Goal: Transaction & Acquisition: Purchase product/service

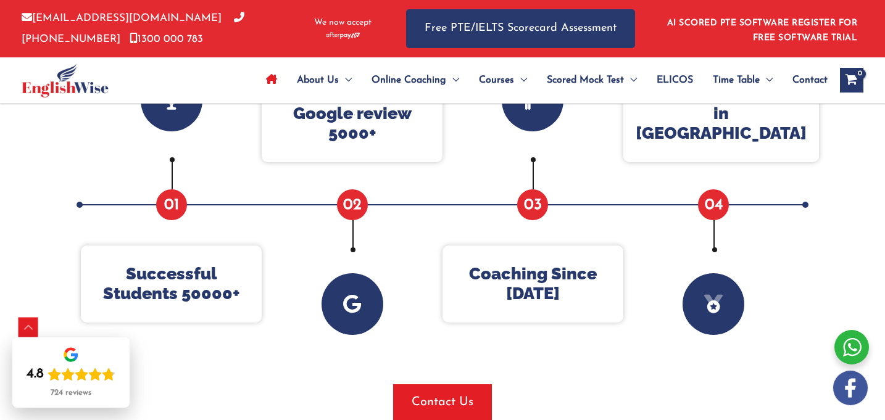
scroll to position [636, 0]
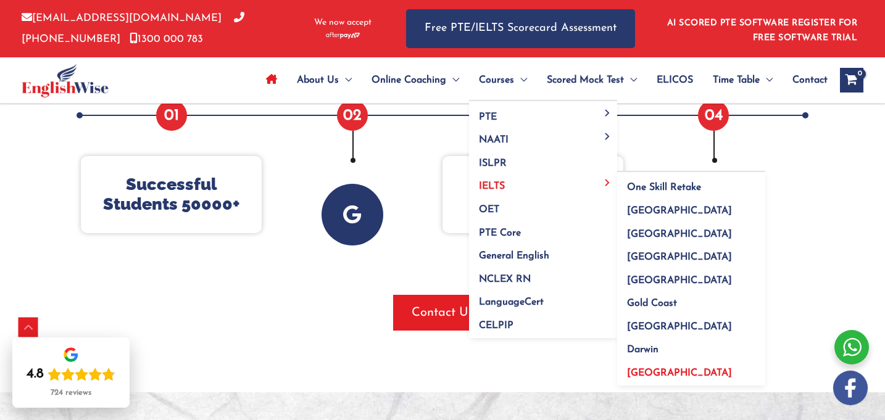
click at [638, 371] on span "[GEOGRAPHIC_DATA]" at bounding box center [679, 373] width 105 height 10
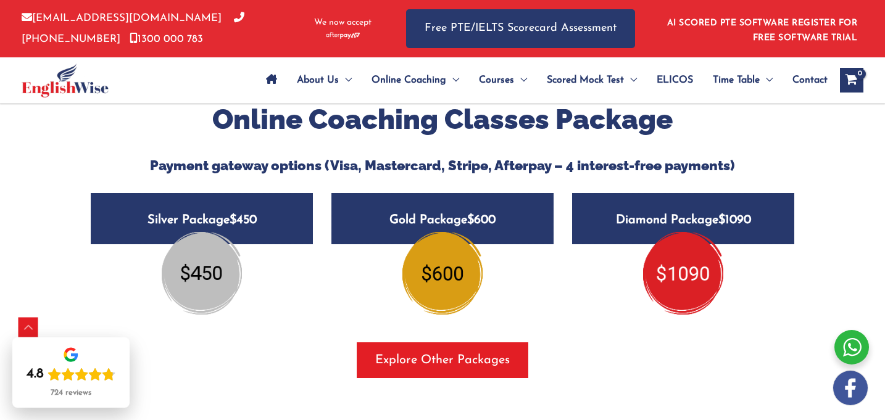
scroll to position [1381, 0]
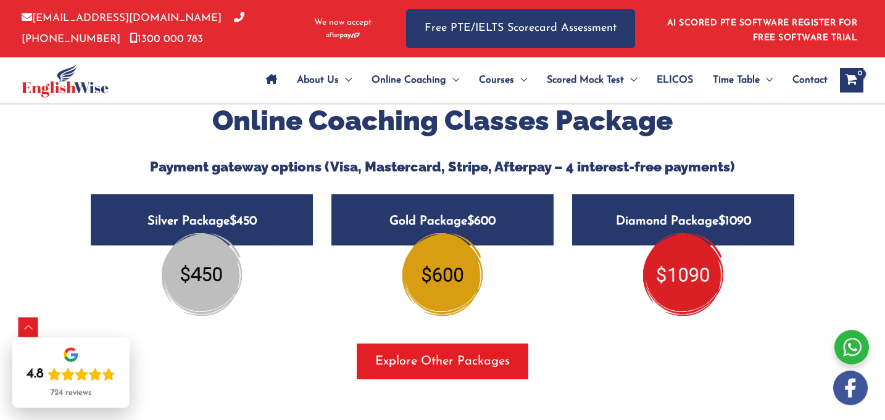
click at [240, 217] on span "$450" at bounding box center [243, 221] width 27 height 12
click at [225, 275] on img at bounding box center [202, 274] width 80 height 83
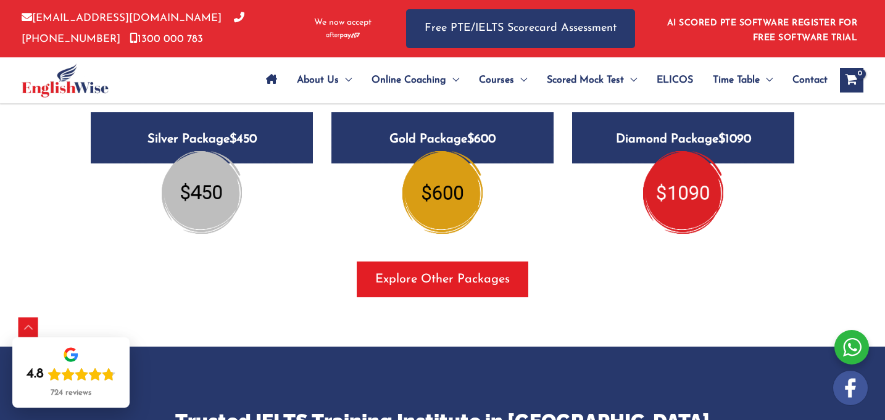
scroll to position [1525, 0]
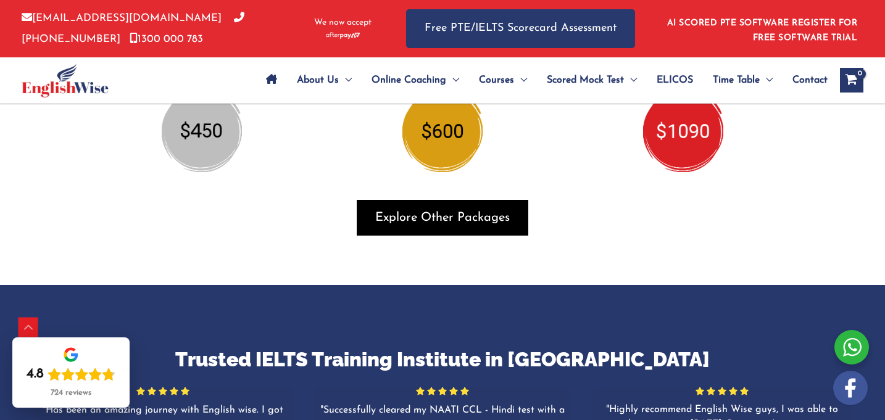
click at [368, 227] on span "button" at bounding box center [443, 218] width 172 height 36
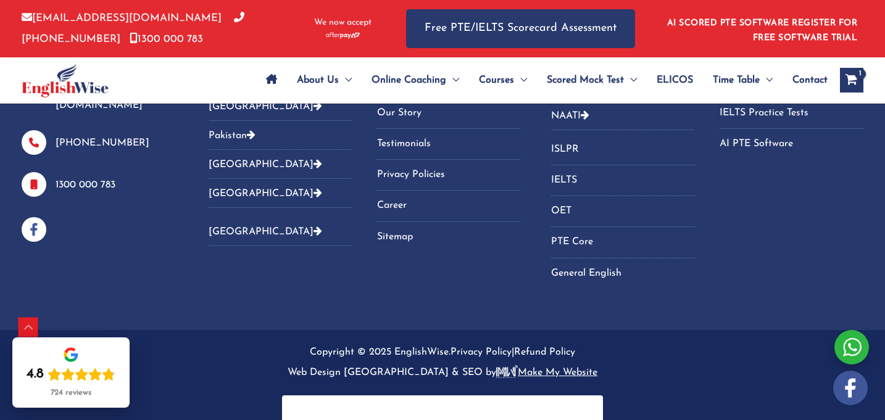
scroll to position [1144, 0]
